Goal: Task Accomplishment & Management: Use online tool/utility

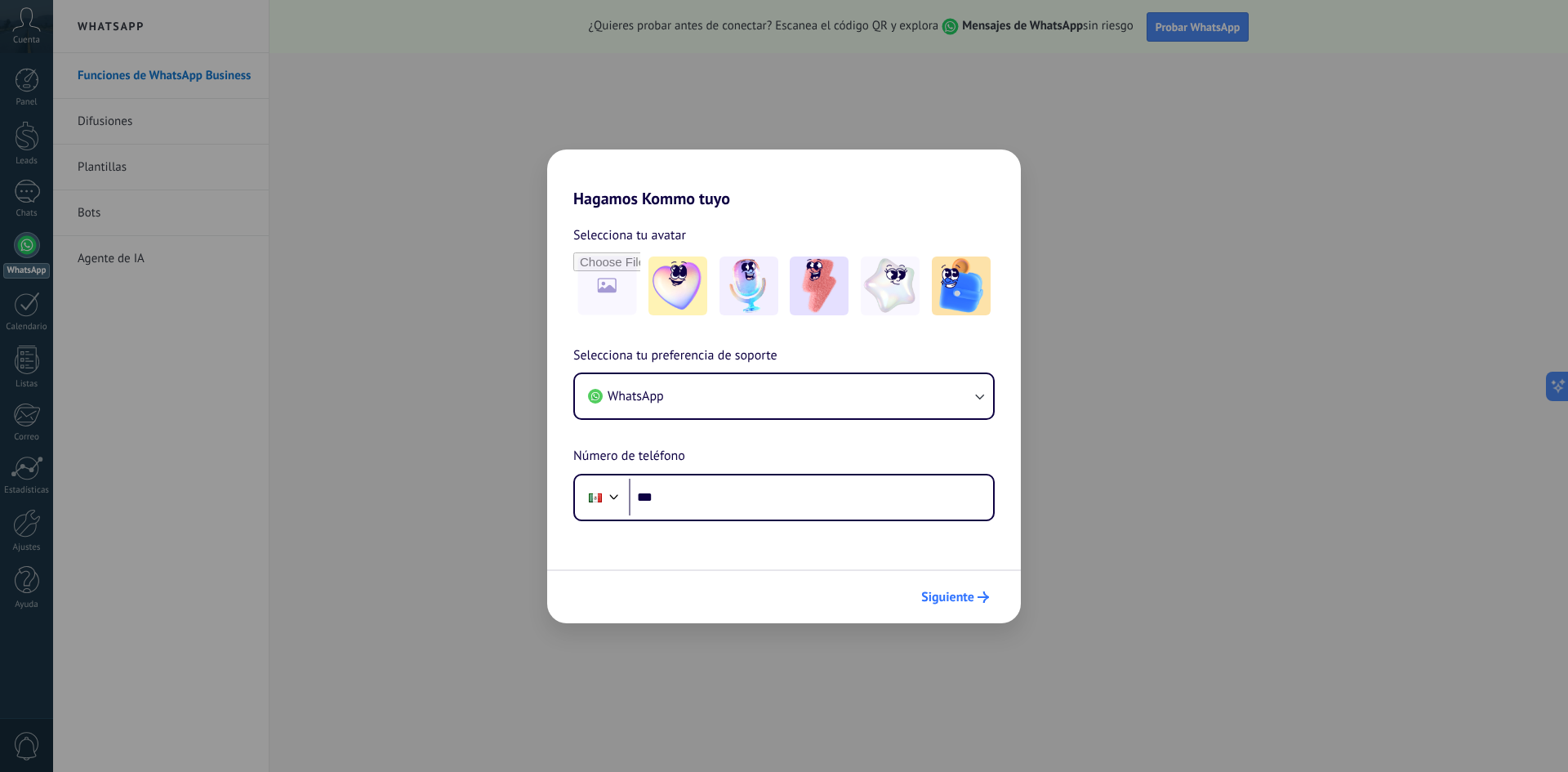
click at [969, 598] on span "Siguiente" at bounding box center [948, 597] width 53 height 12
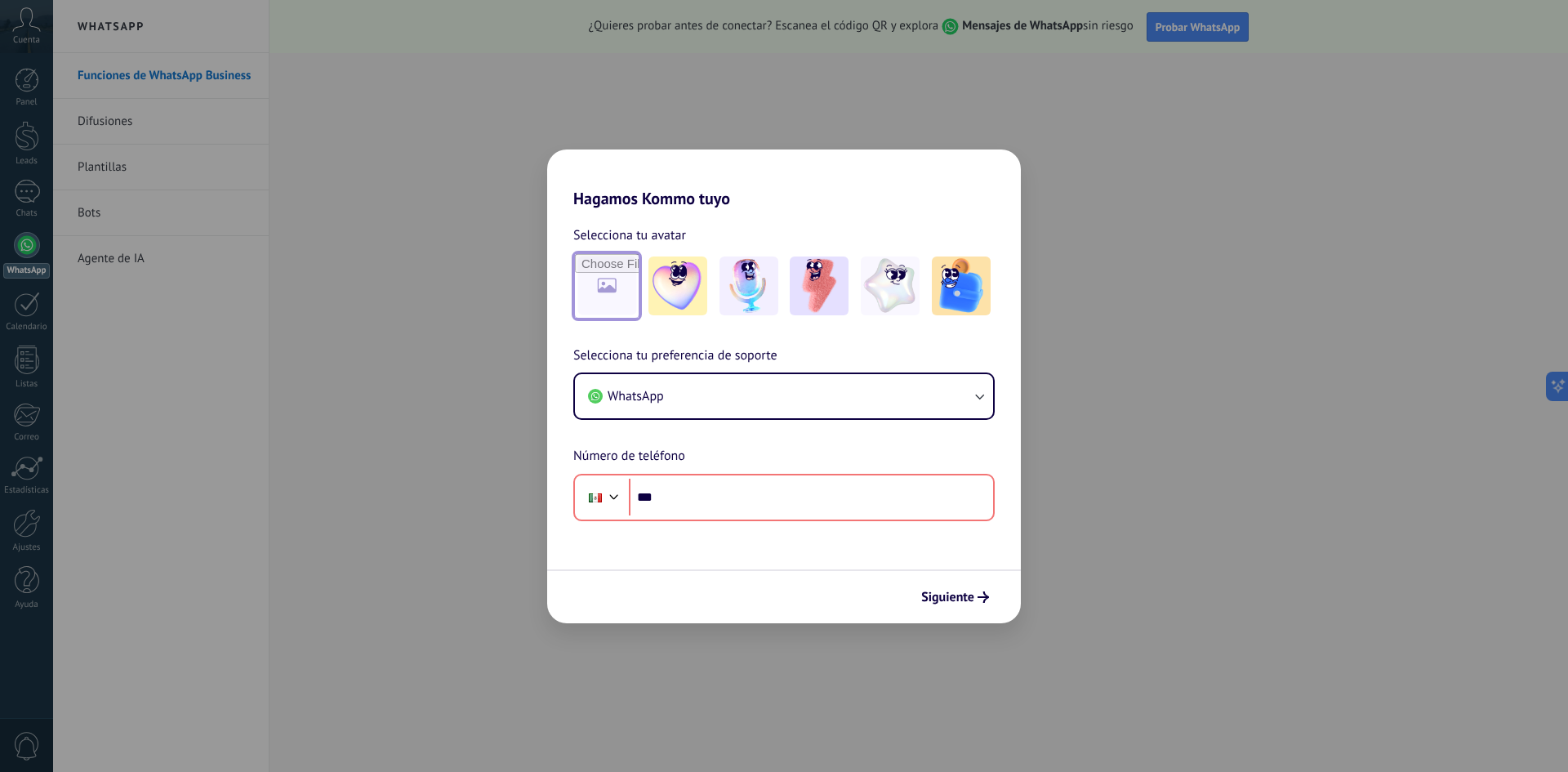
click at [589, 294] on input "file" at bounding box center [607, 286] width 64 height 64
click at [953, 301] on img at bounding box center [962, 285] width 59 height 58
click at [411, 137] on div "Hagamos Kommo tuyo Selecciona tu avatar Restablecer Selecciona tu preferencia d…" at bounding box center [784, 386] width 1568 height 772
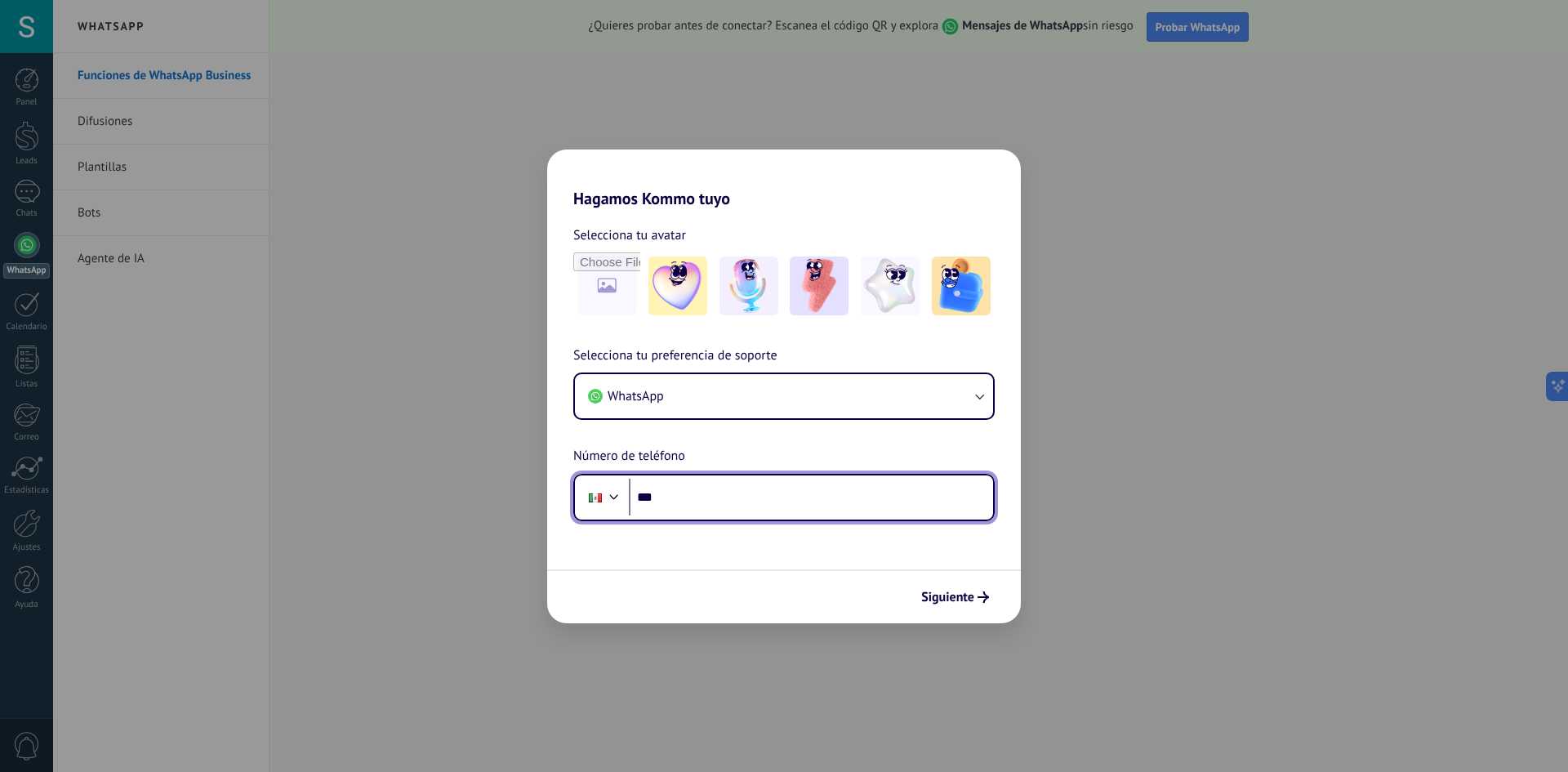
click at [775, 503] on input "***" at bounding box center [811, 497] width 364 height 37
type input "**********"
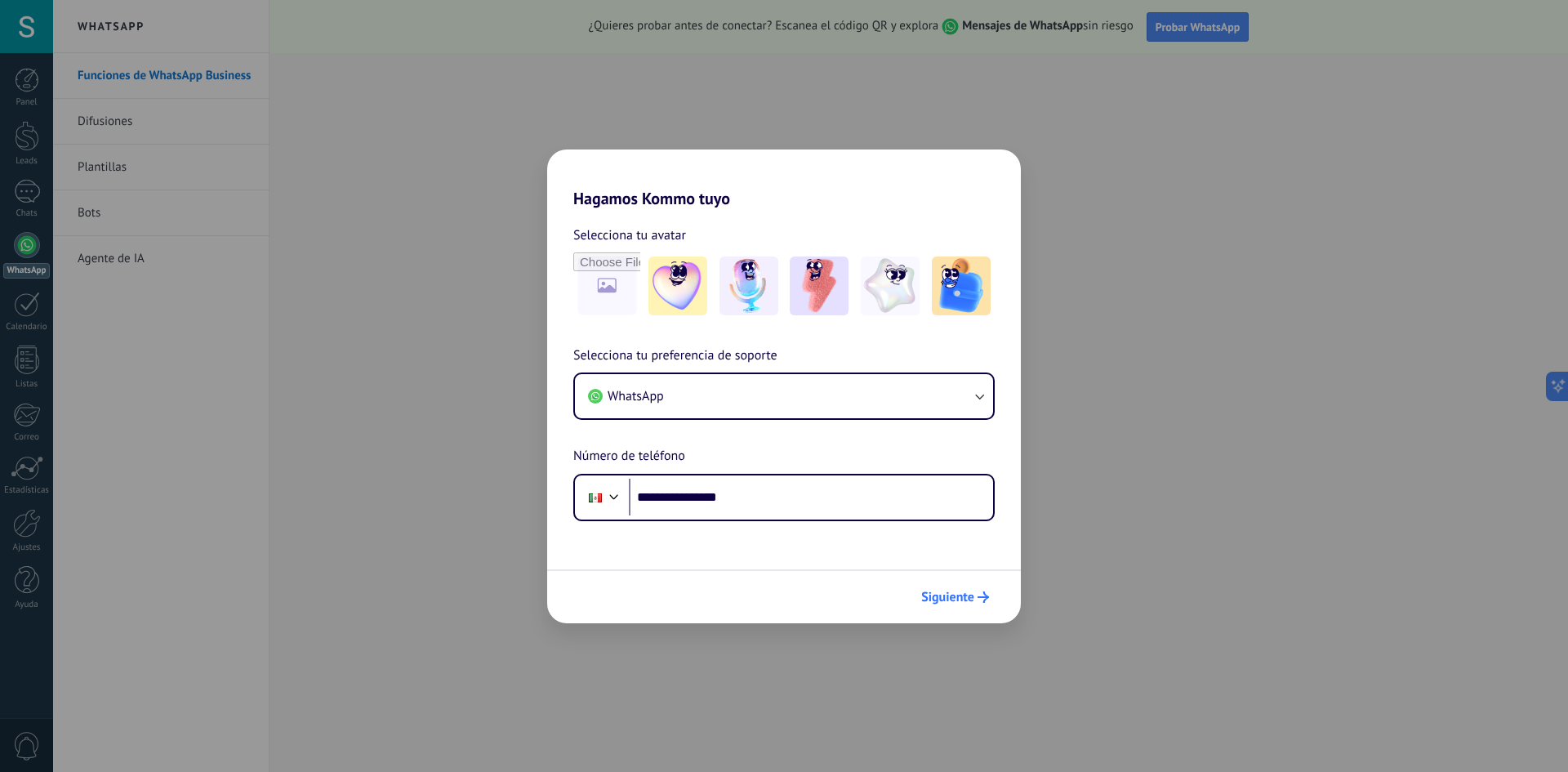
click at [940, 602] on span "Siguiente" at bounding box center [948, 597] width 53 height 12
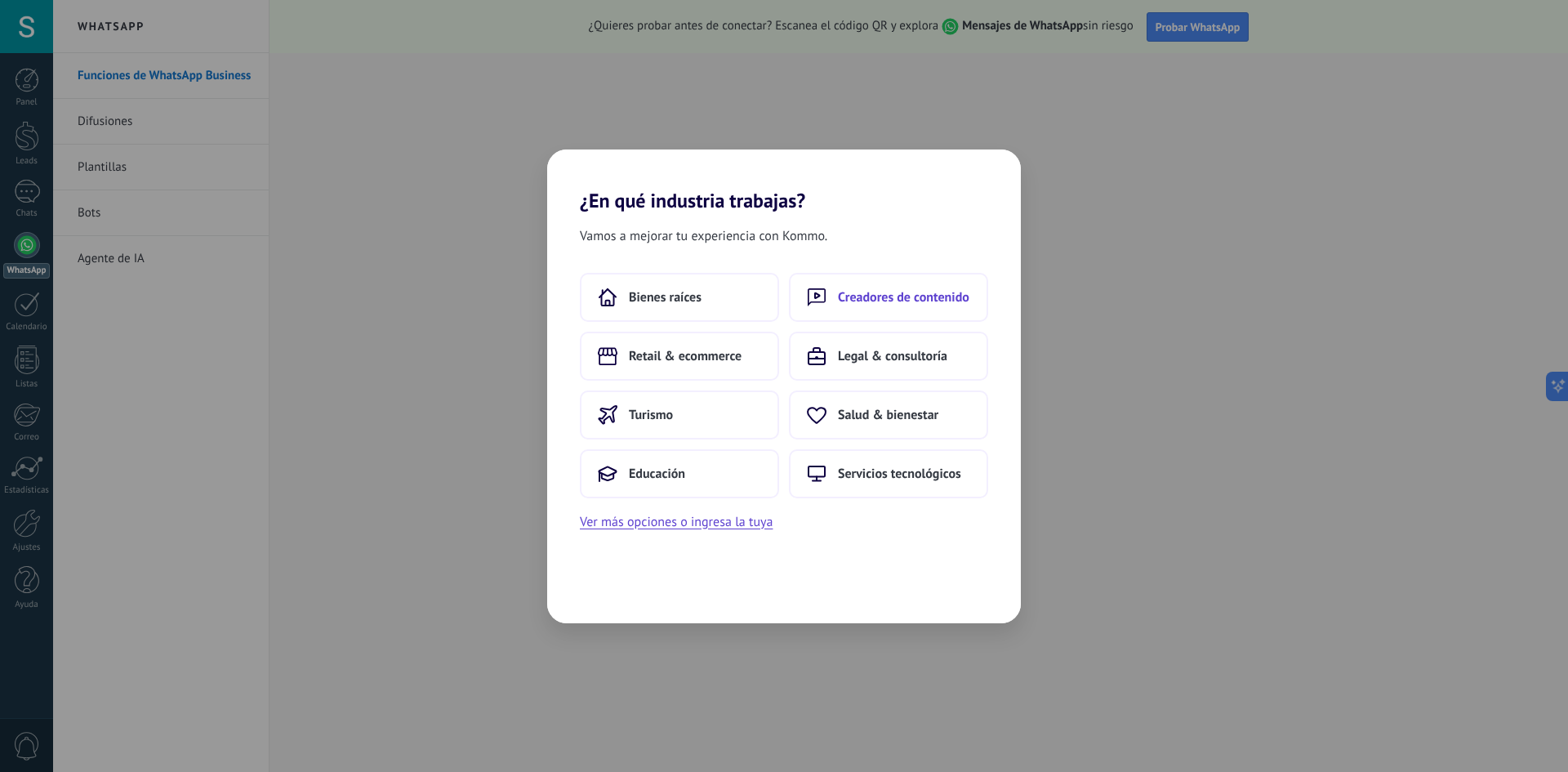
click at [850, 293] on span "Creadores de contenido" at bounding box center [904, 297] width 131 height 16
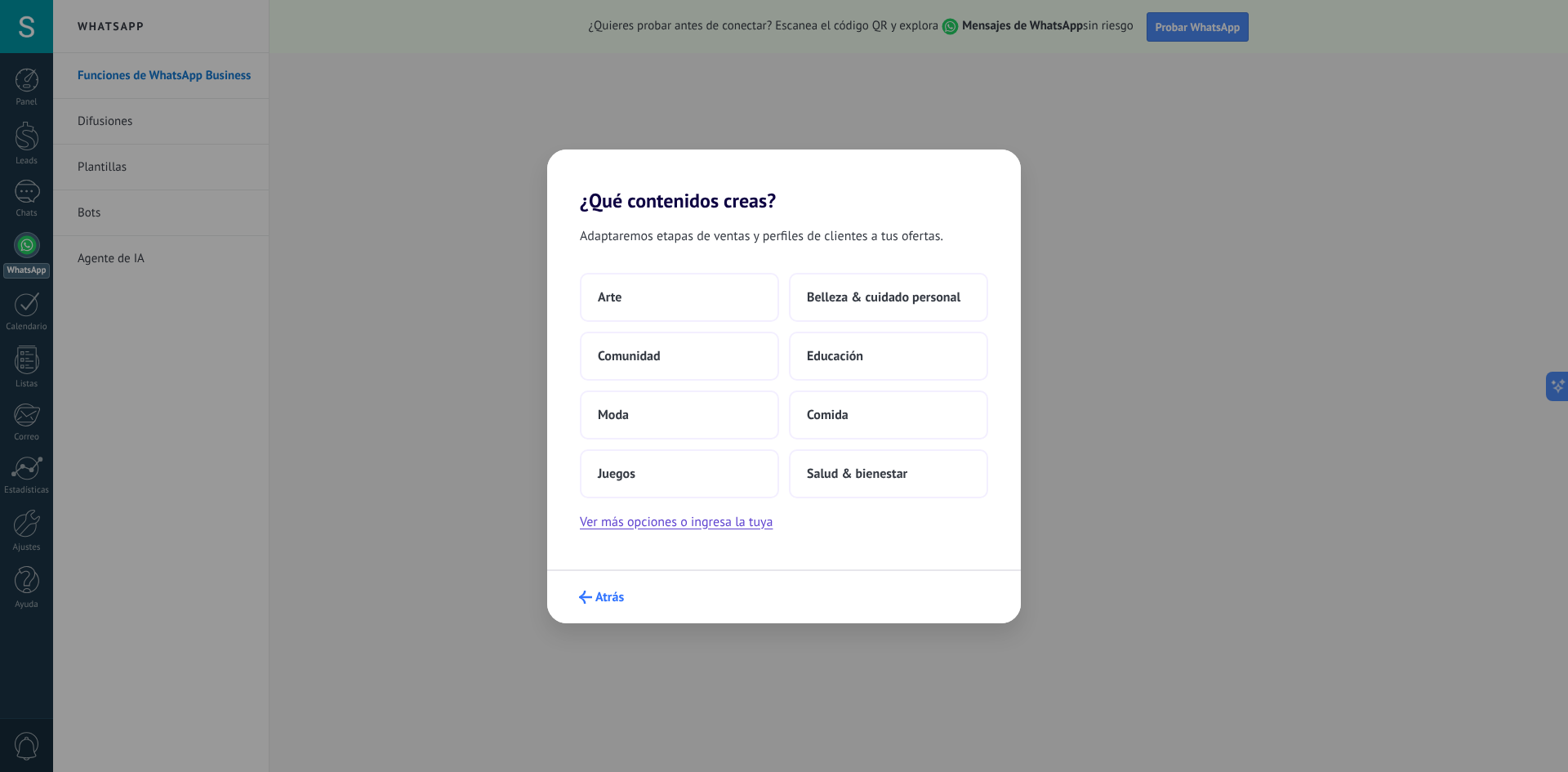
click at [593, 595] on span "Atrás" at bounding box center [601, 597] width 45 height 13
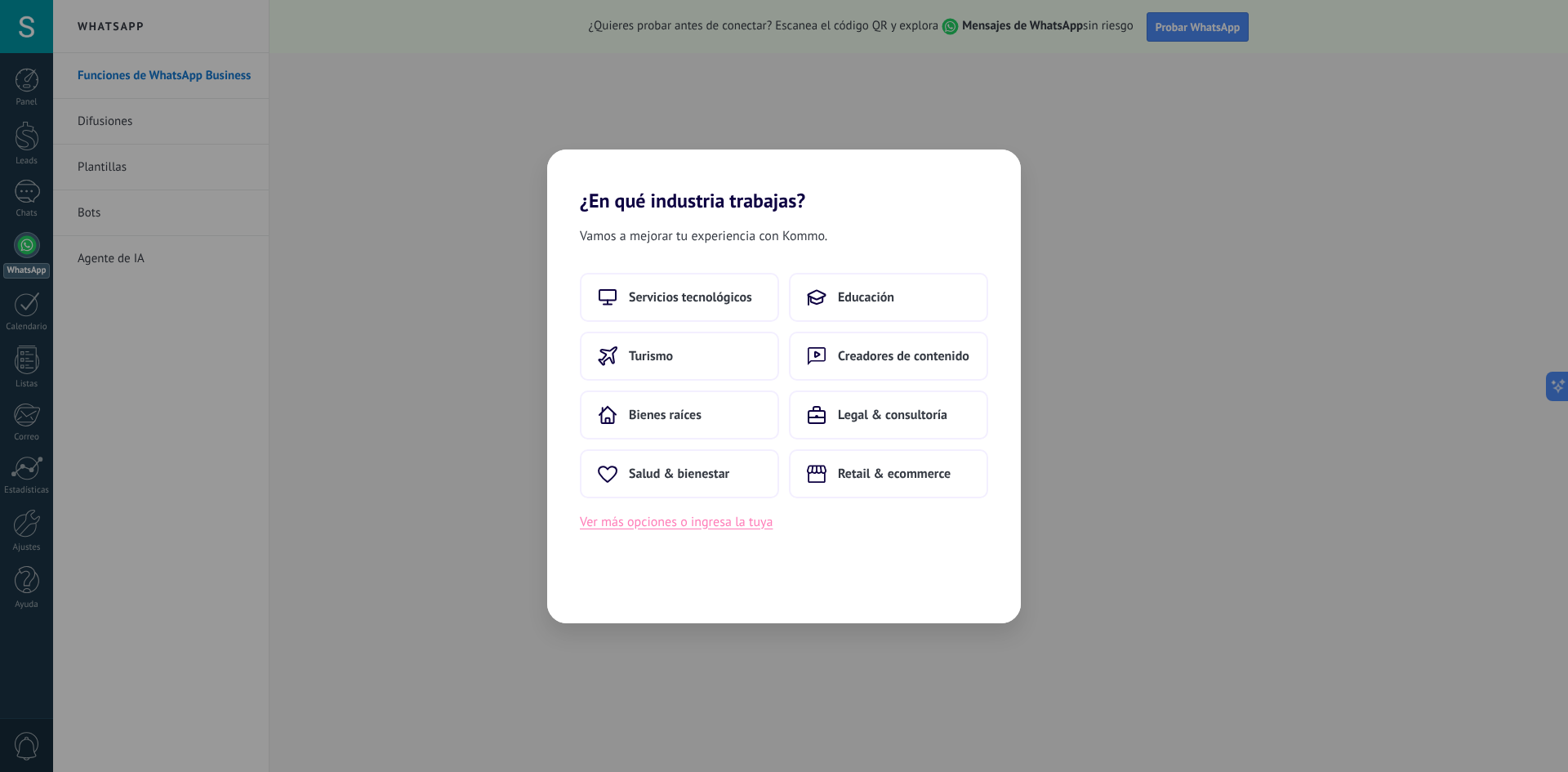
click at [690, 526] on button "Ver más opciones o ingresa la tuya" at bounding box center [675, 522] width 192 height 21
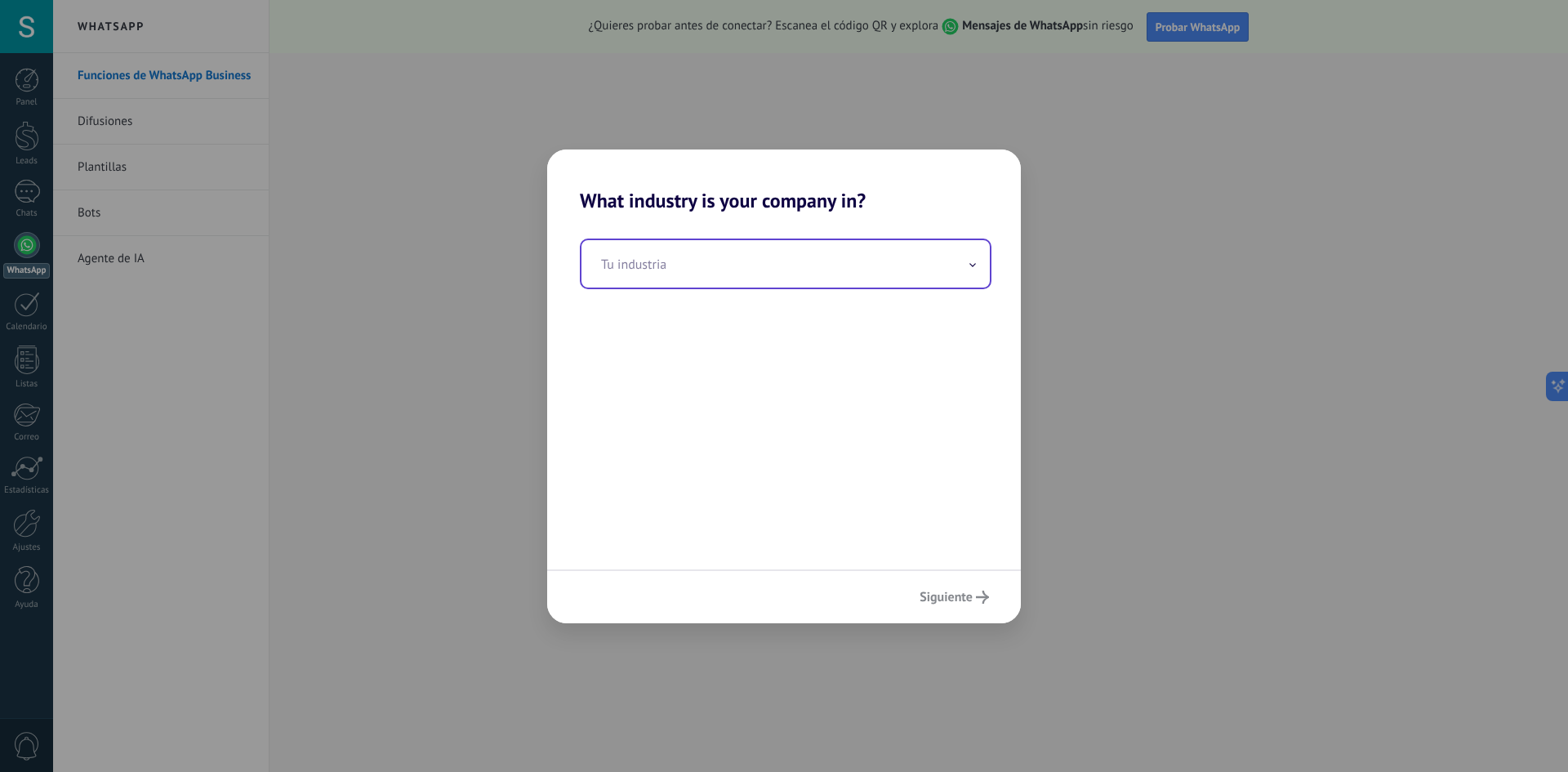
click at [748, 276] on input "text" at bounding box center [785, 263] width 409 height 47
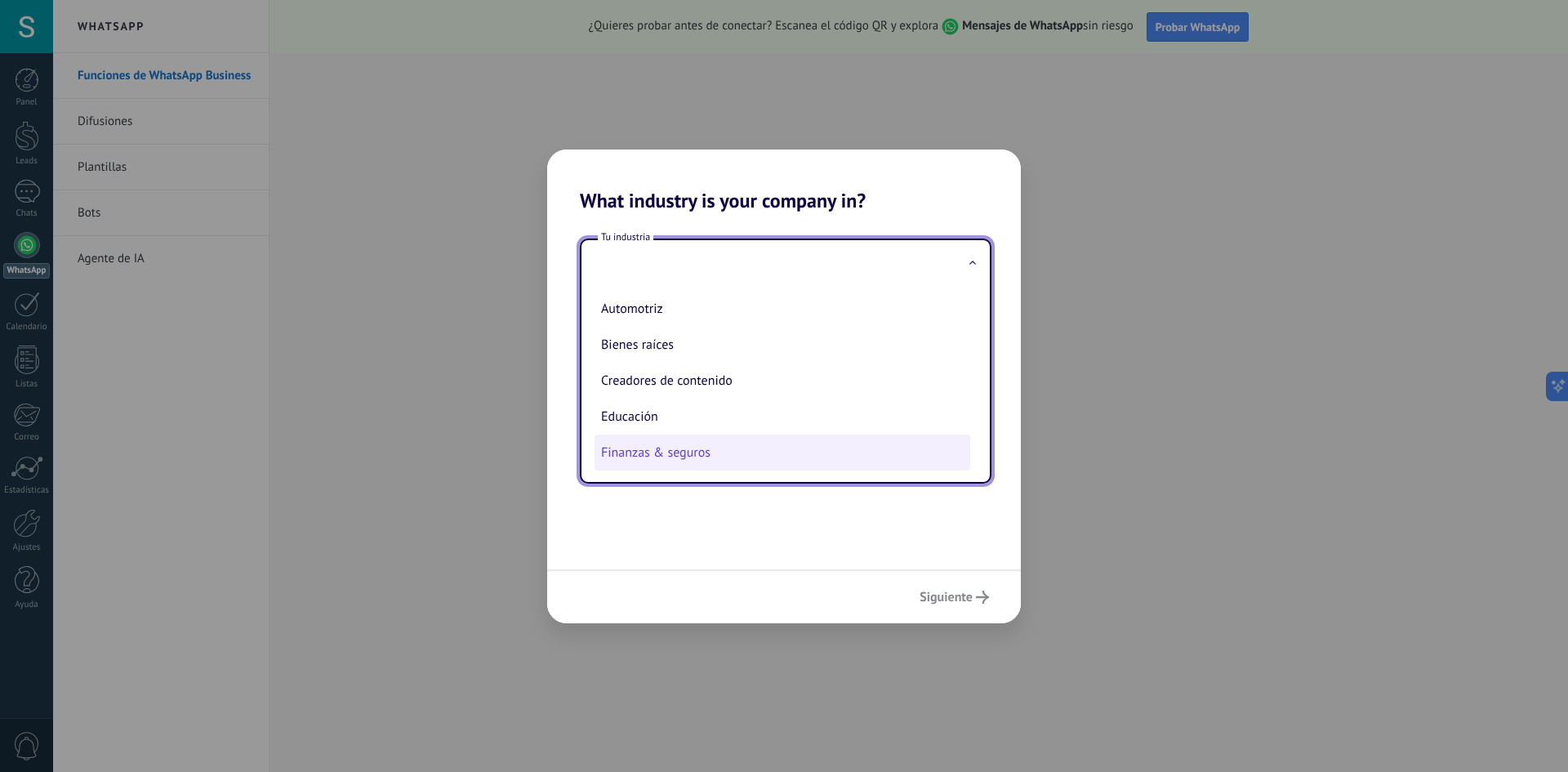
click at [665, 453] on li "Finanzas & seguros" at bounding box center [783, 452] width 376 height 36
type input "**********"
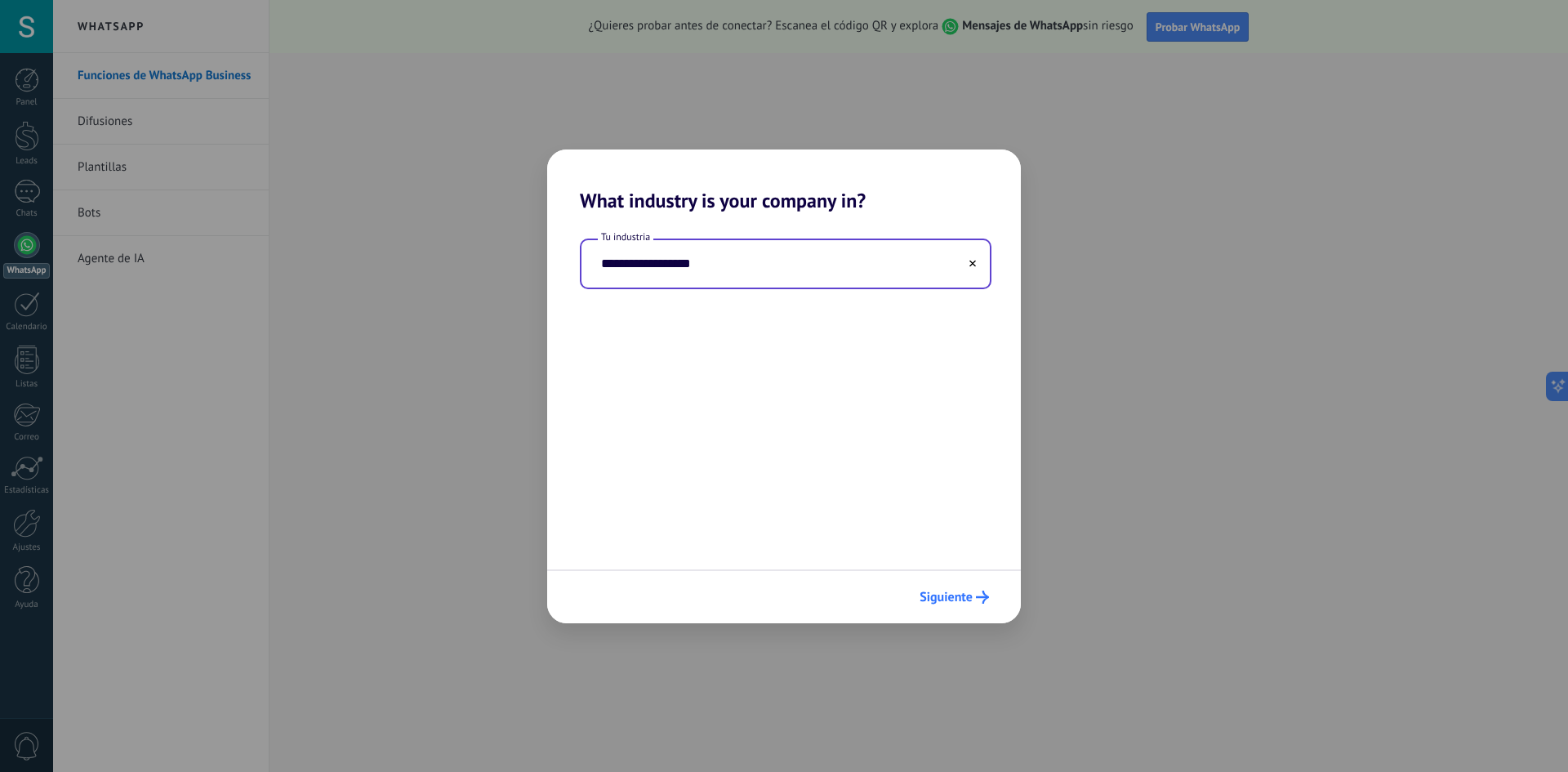
click at [960, 598] on span "Siguiente" at bounding box center [947, 597] width 53 height 12
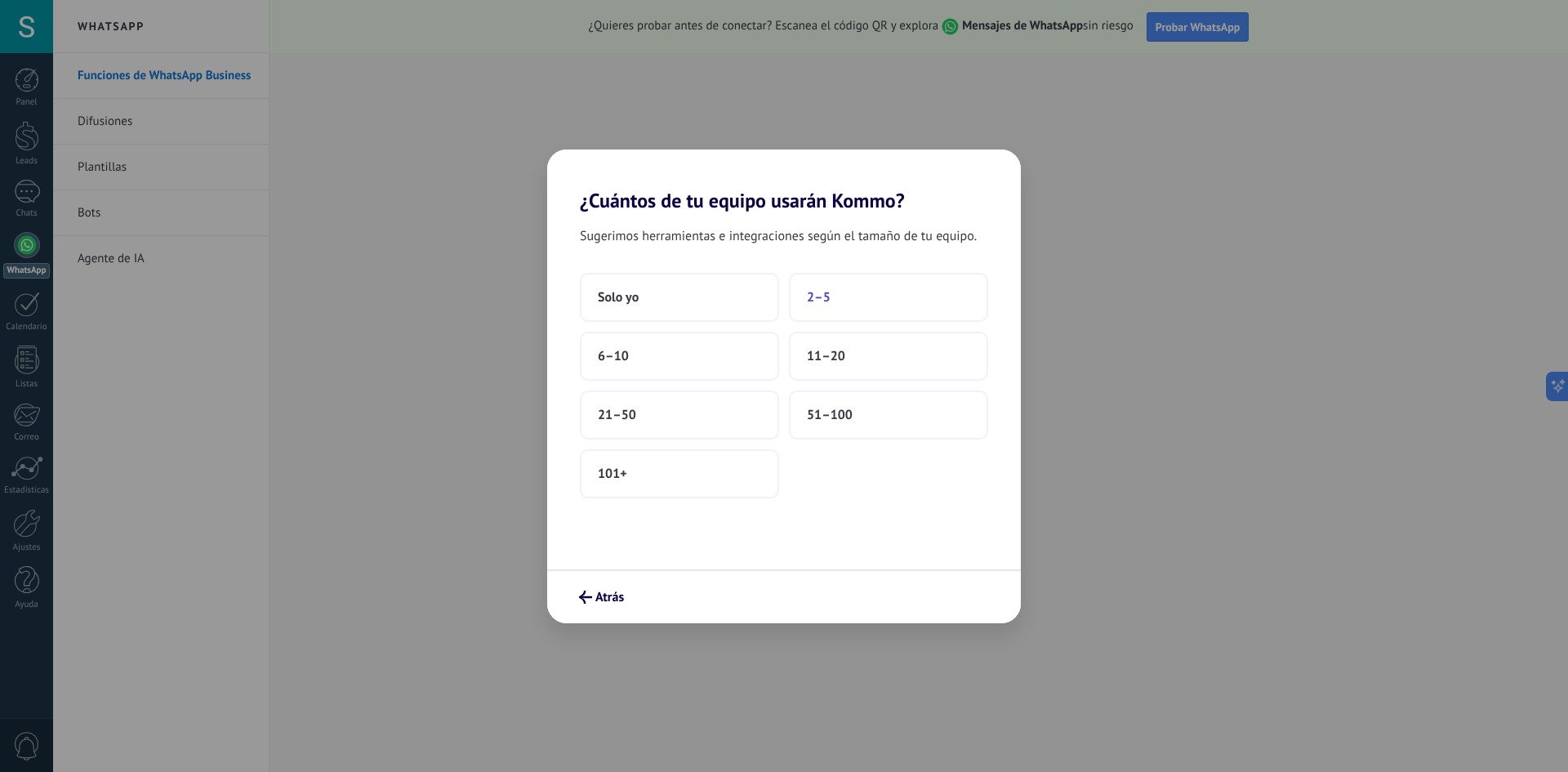
drag, startPoint x: 647, startPoint y: 299, endPoint x: 868, endPoint y: 295, distance: 221.0
click at [893, 297] on div "Solo yo 2–5 6–10 11–20 21–50 51–100 101+" at bounding box center [784, 386] width 409 height 225
click at [868, 295] on button "2–5" at bounding box center [888, 297] width 199 height 49
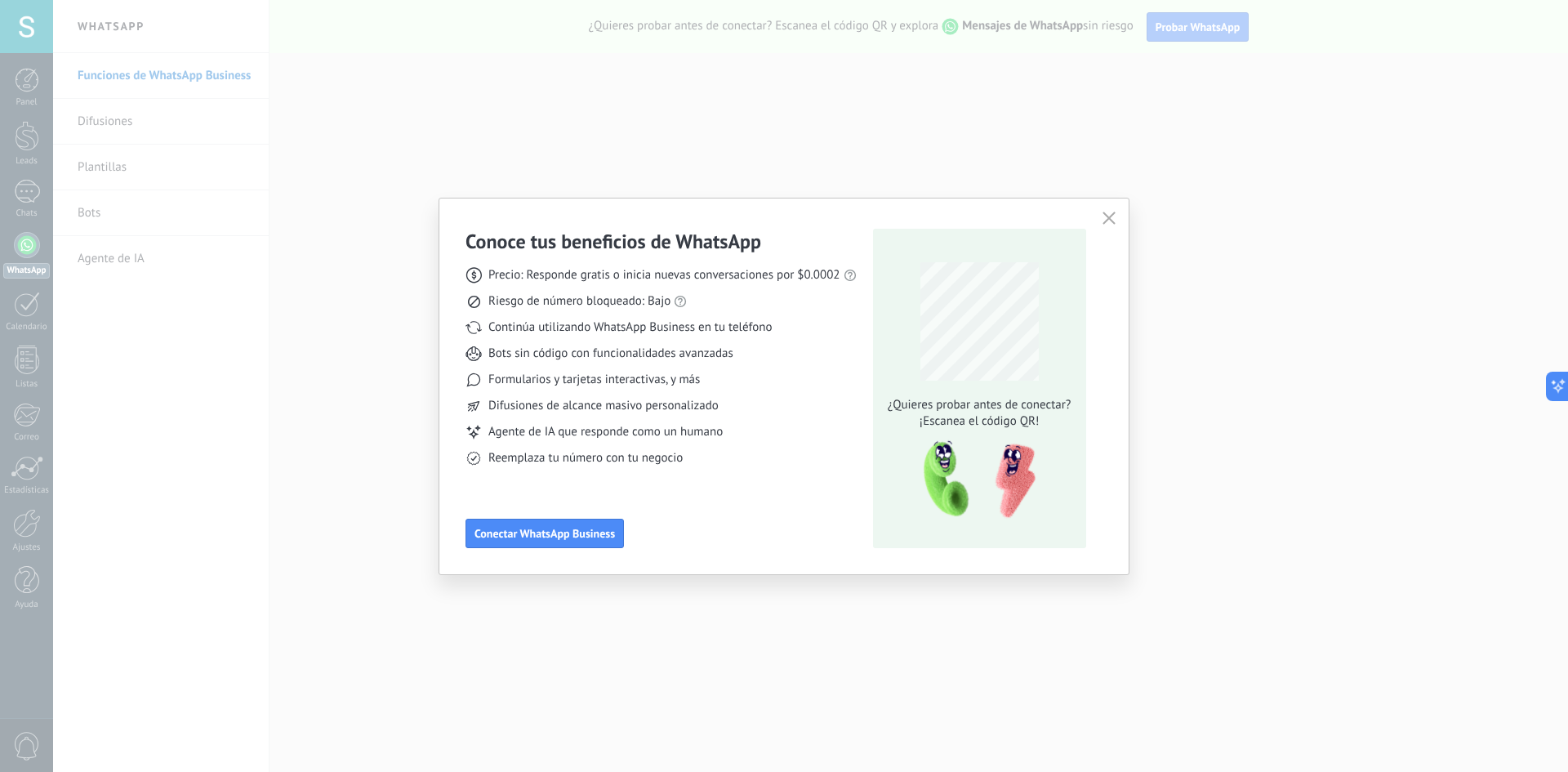
click at [1119, 217] on button "button" at bounding box center [1110, 219] width 21 height 23
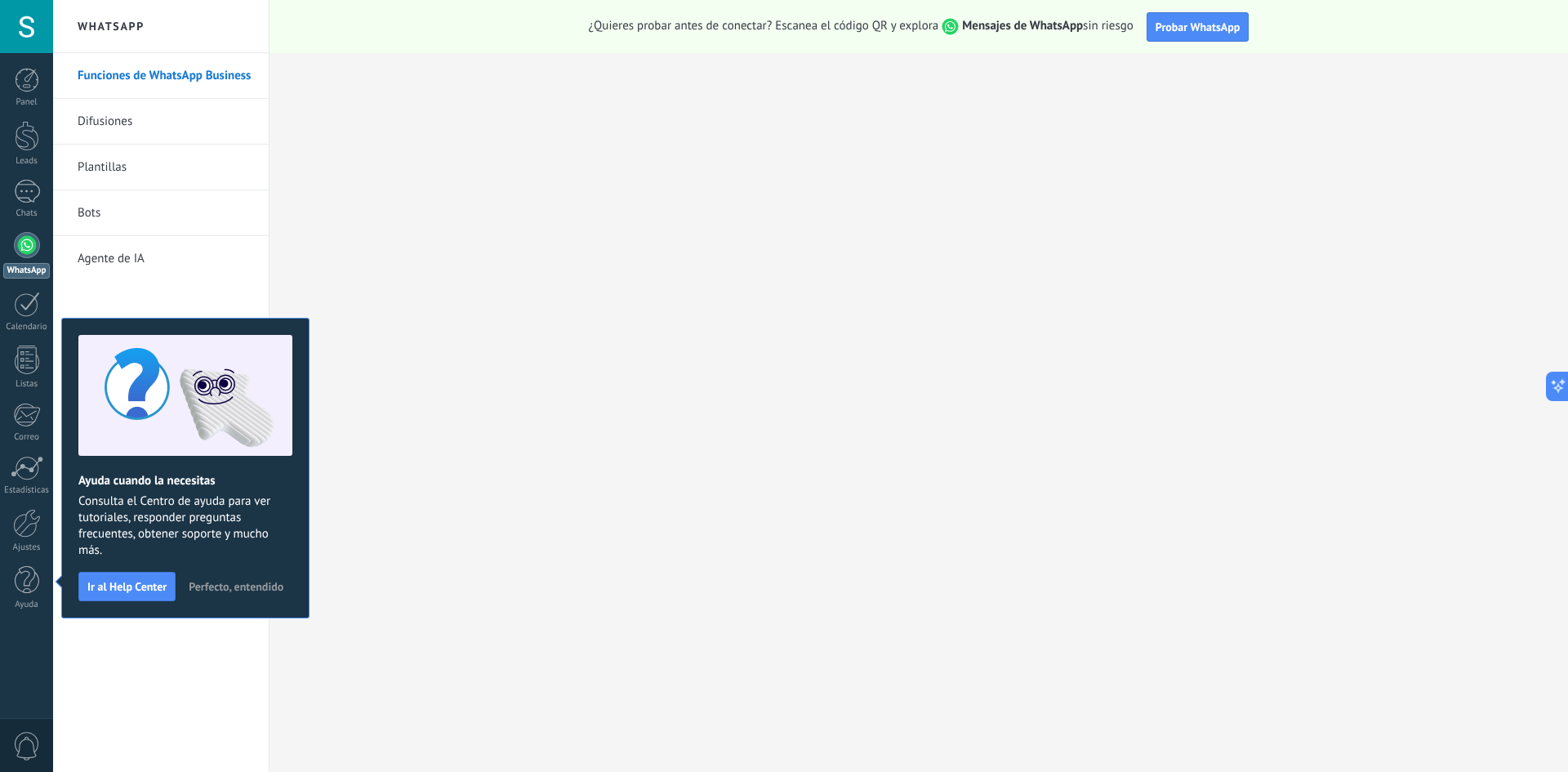
click at [35, 260] on link "WhatsApp" at bounding box center [27, 255] width 53 height 47
click at [23, 253] on div at bounding box center [27, 245] width 26 height 26
click at [259, 192] on li "Bots" at bounding box center [160, 214] width 215 height 46
click at [1235, 31] on span "Probar WhatsApp" at bounding box center [1198, 27] width 85 height 15
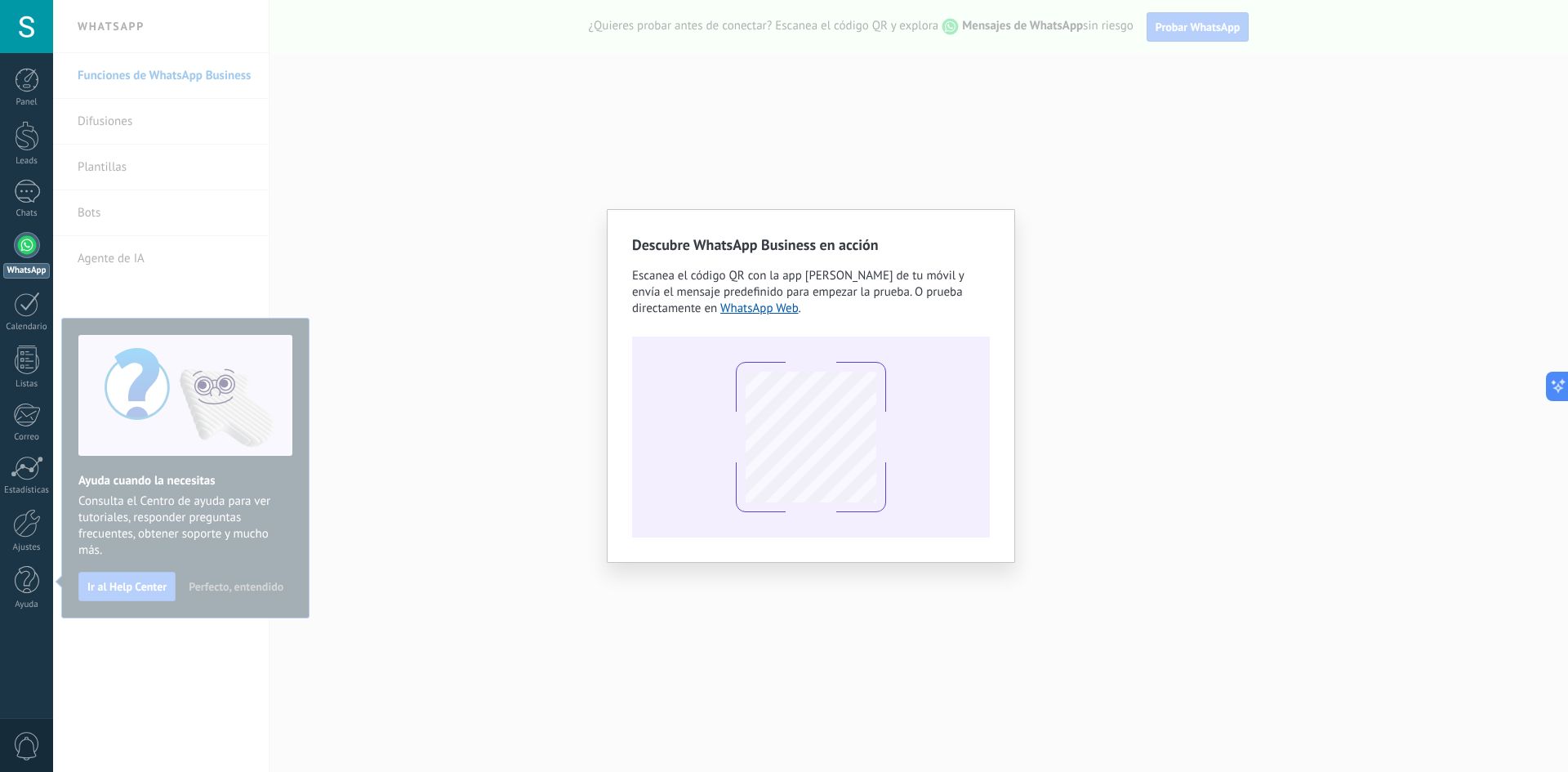
click at [1074, 475] on div "Descubre WhatsApp Business en acción Escanea el código QR con la app [PERSON_NA…" at bounding box center [811, 386] width 1516 height 772
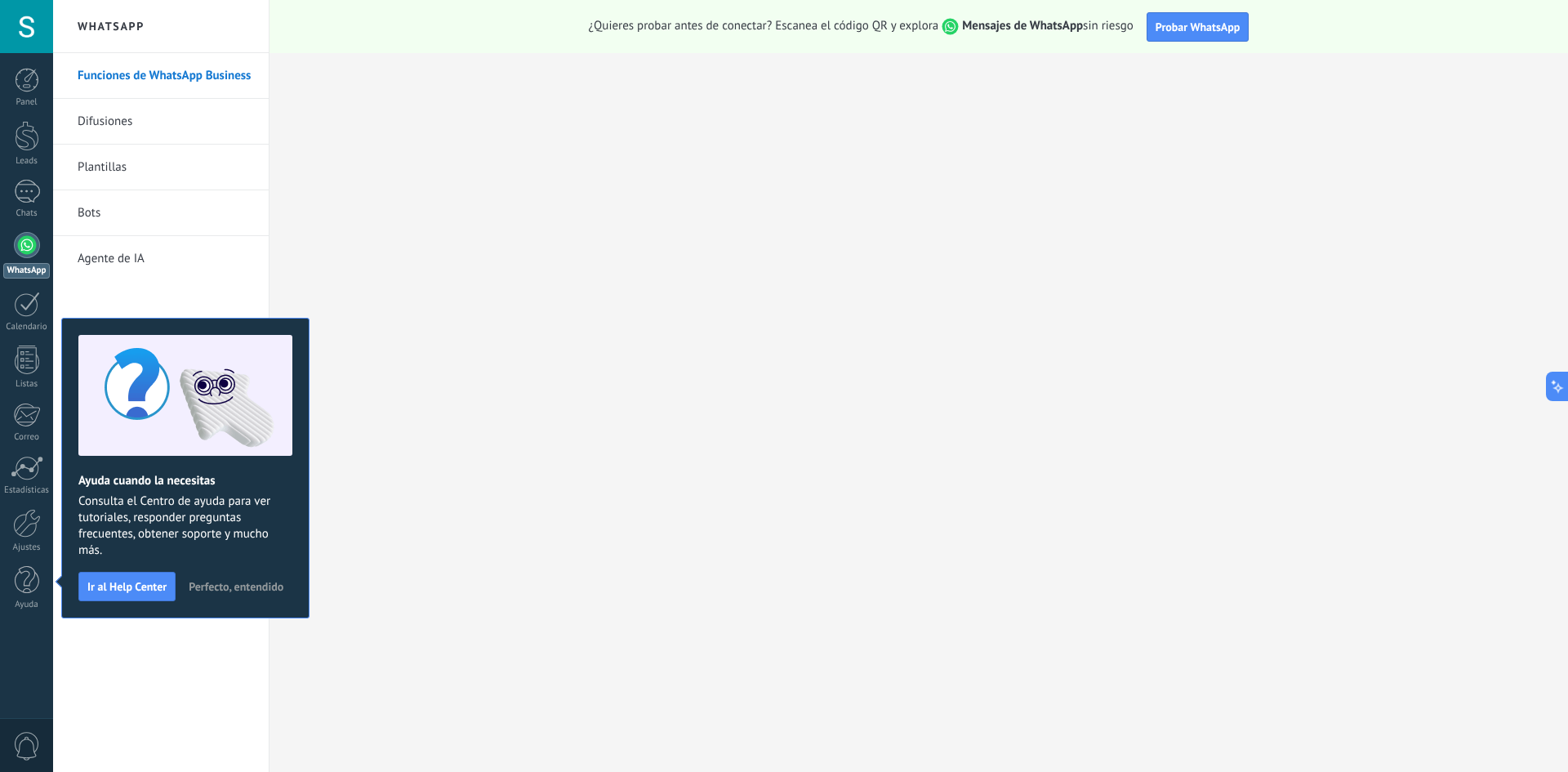
click at [195, 583] on span "Perfecto, entendido" at bounding box center [236, 586] width 95 height 12
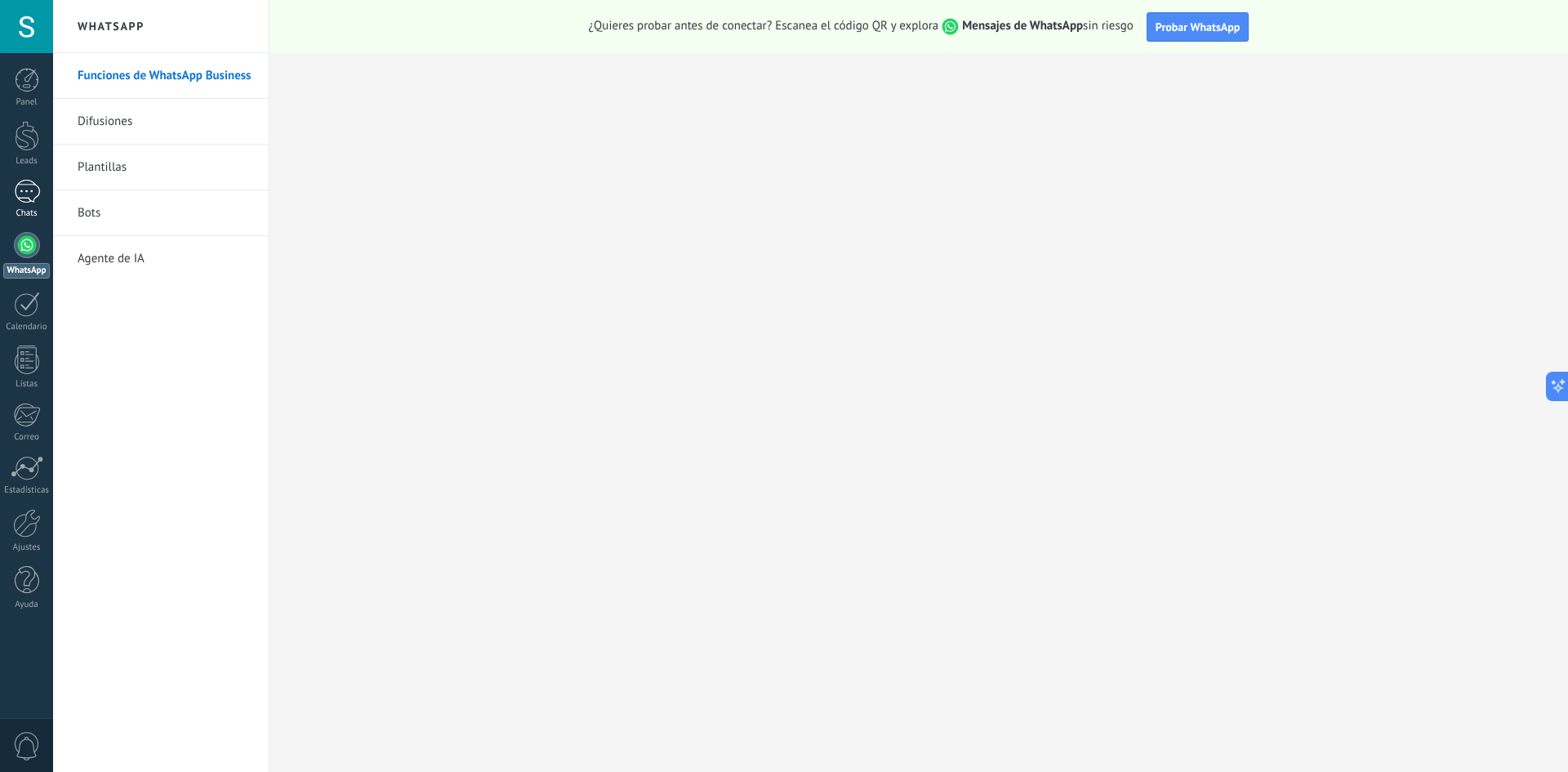
click at [31, 198] on div at bounding box center [27, 191] width 26 height 24
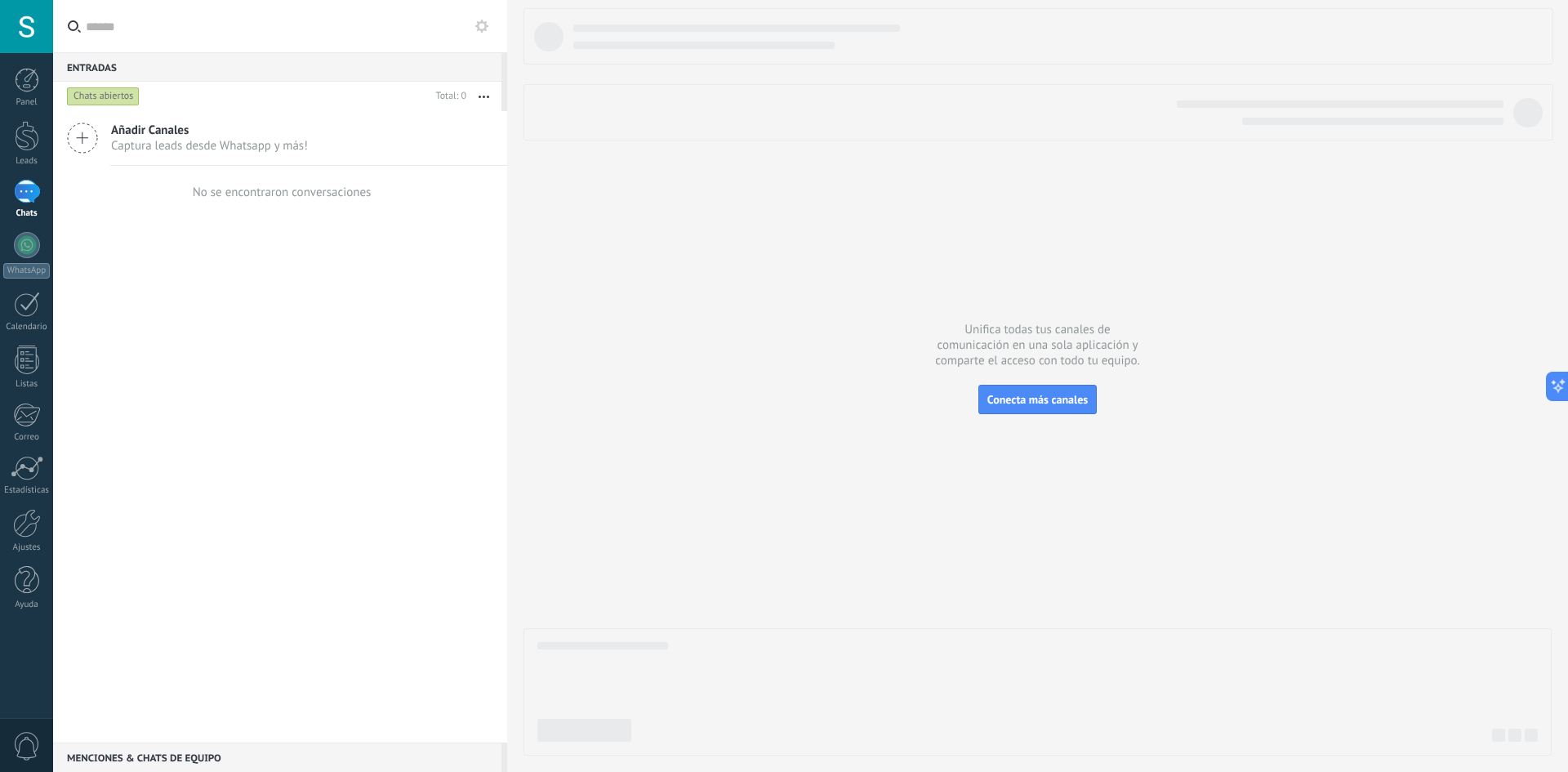
click at [160, 135] on span "Añadir Canales" at bounding box center [209, 130] width 197 height 16
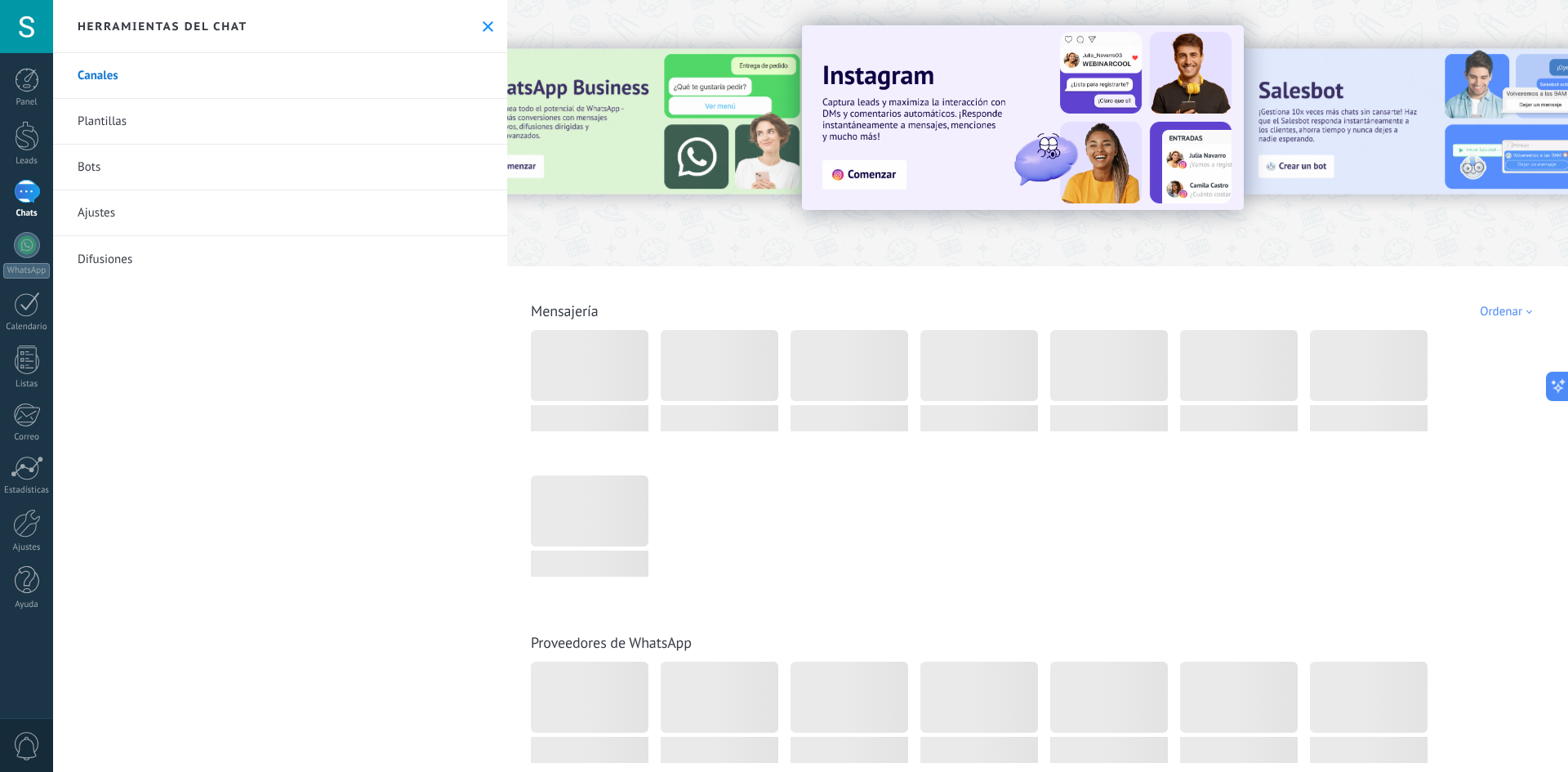
click at [590, 71] on div at bounding box center [638, 132] width 358 height 147
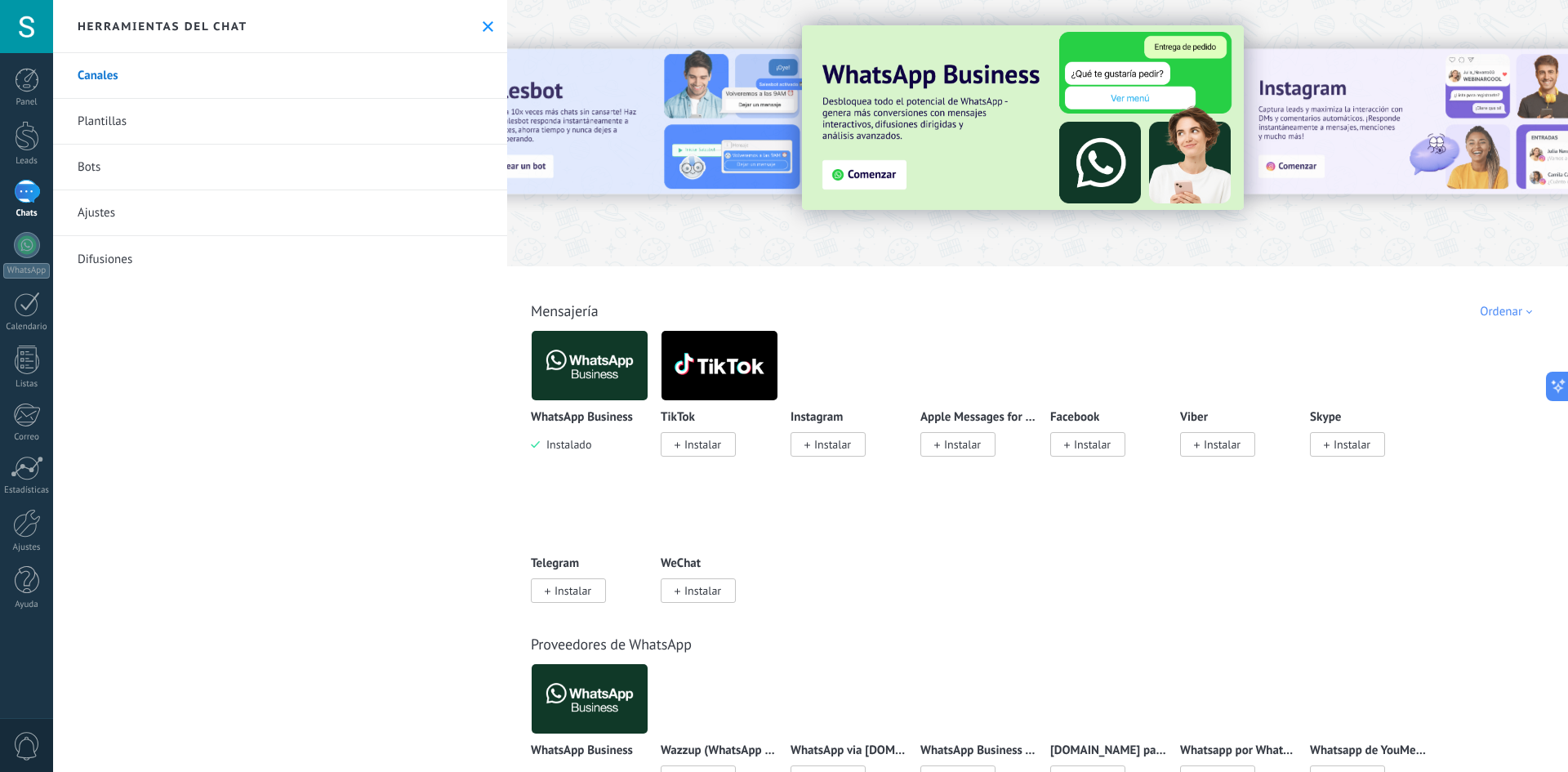
click at [936, 94] on img at bounding box center [1023, 118] width 442 height 184
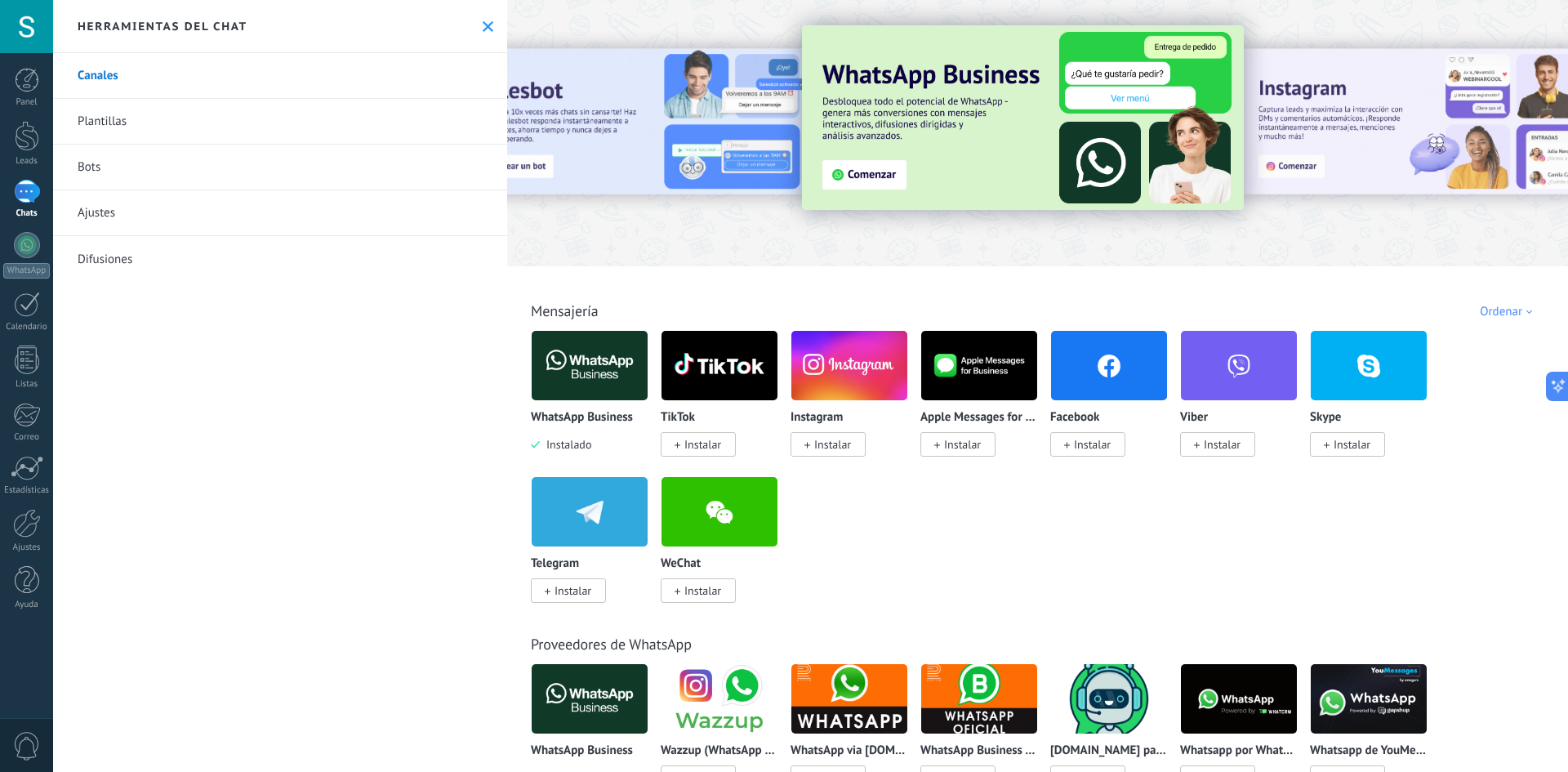
click at [851, 173] on img at bounding box center [1023, 118] width 442 height 184
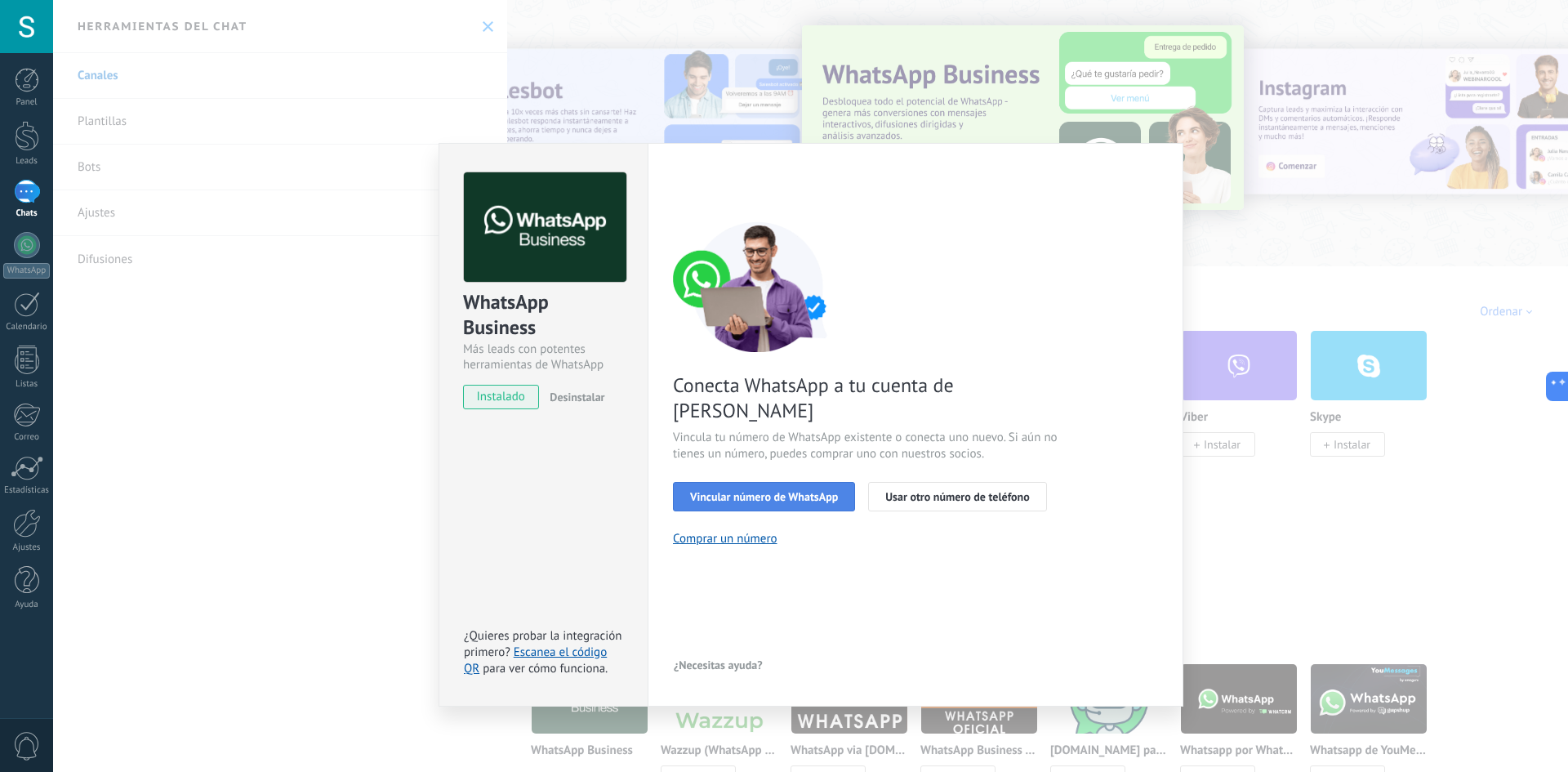
click at [736, 482] on button "Vincular número de WhatsApp" at bounding box center [764, 496] width 183 height 29
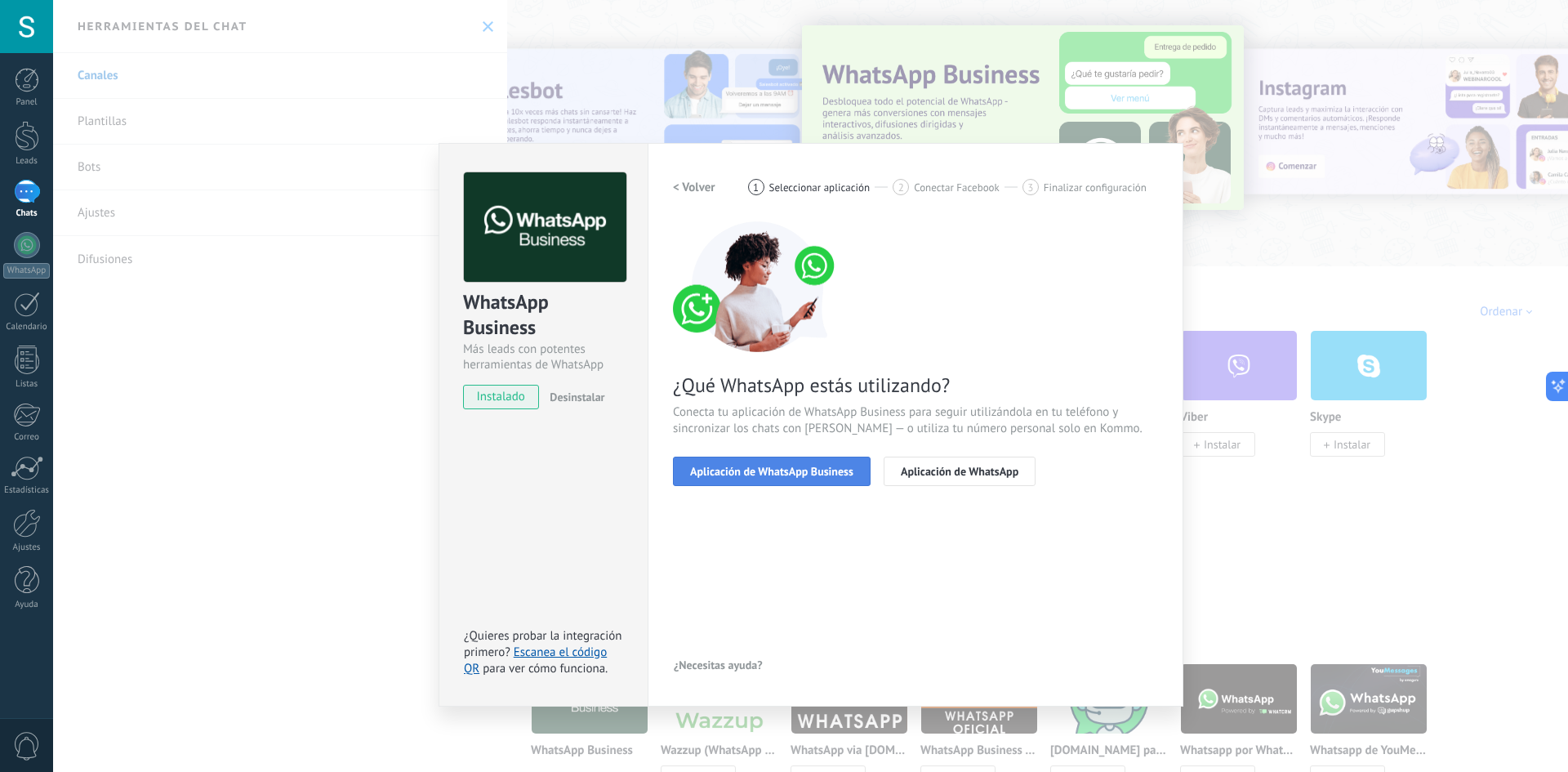
click at [808, 474] on span "Aplicación de WhatsApp Business" at bounding box center [772, 471] width 163 height 12
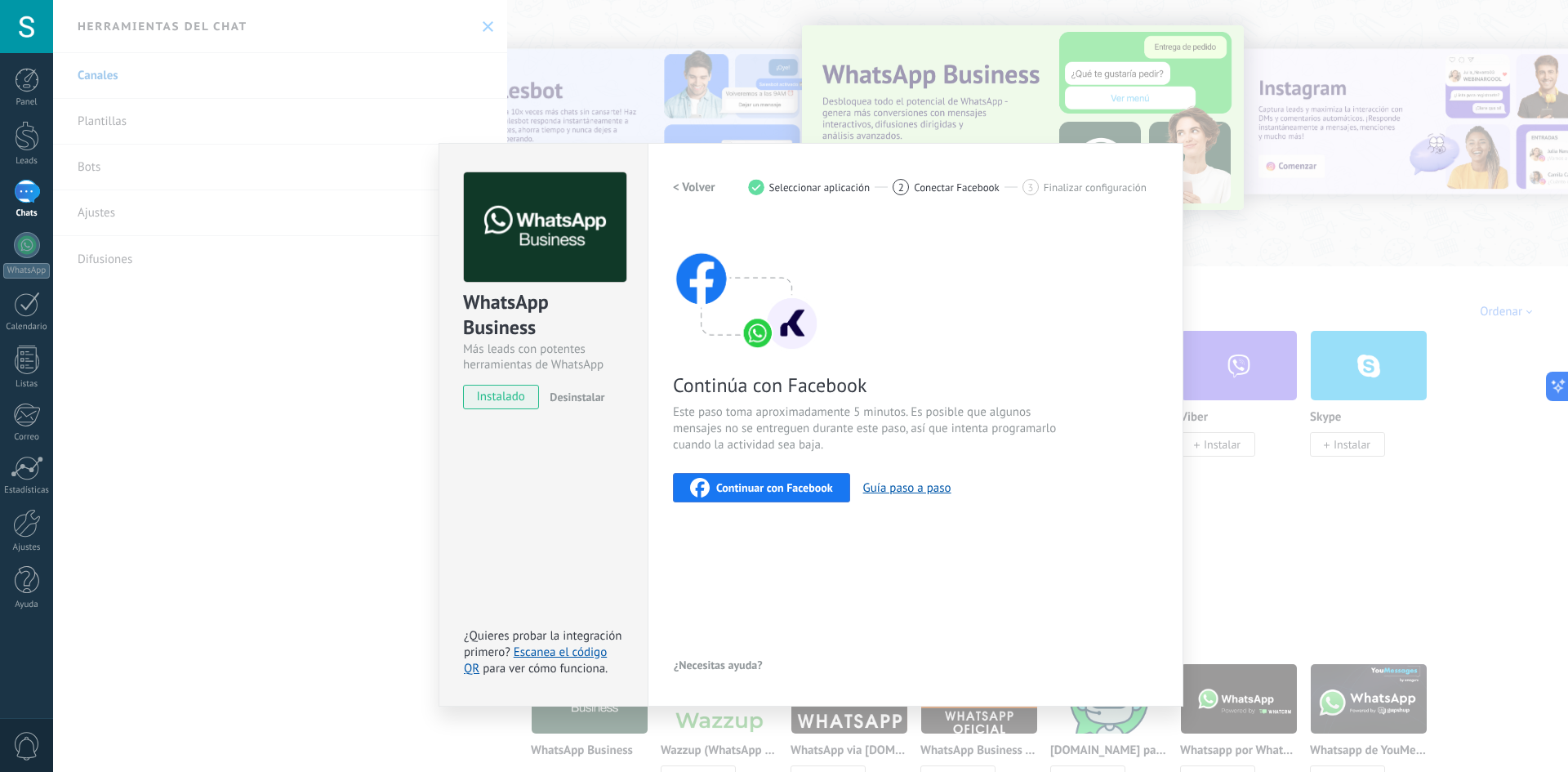
click at [758, 484] on span "Continuar con Facebook" at bounding box center [775, 487] width 117 height 12
